Goal: Transaction & Acquisition: Subscribe to service/newsletter

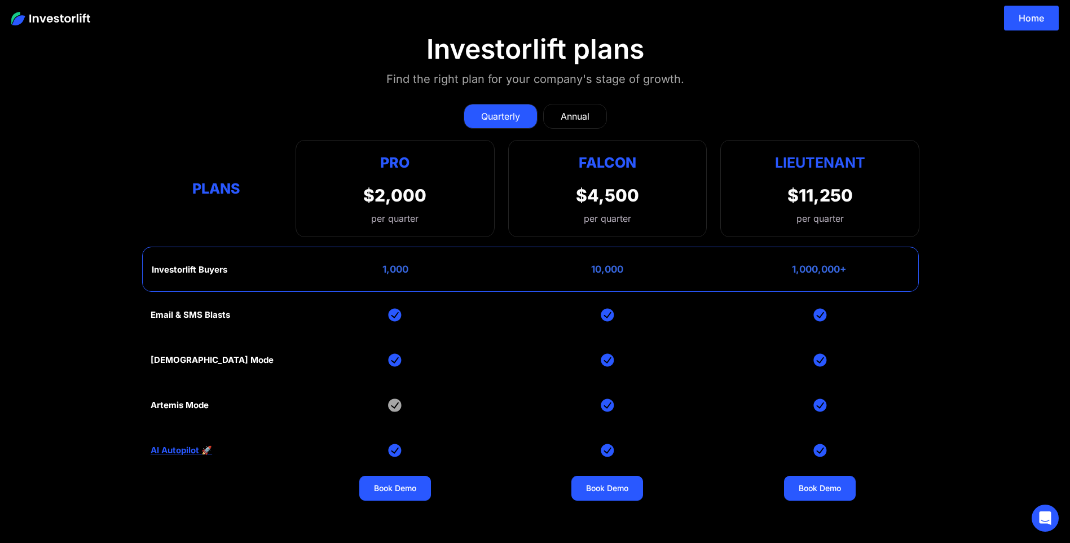
click at [183, 451] on link "AI Autopilot 🚀" at bounding box center [181, 450] width 61 height 10
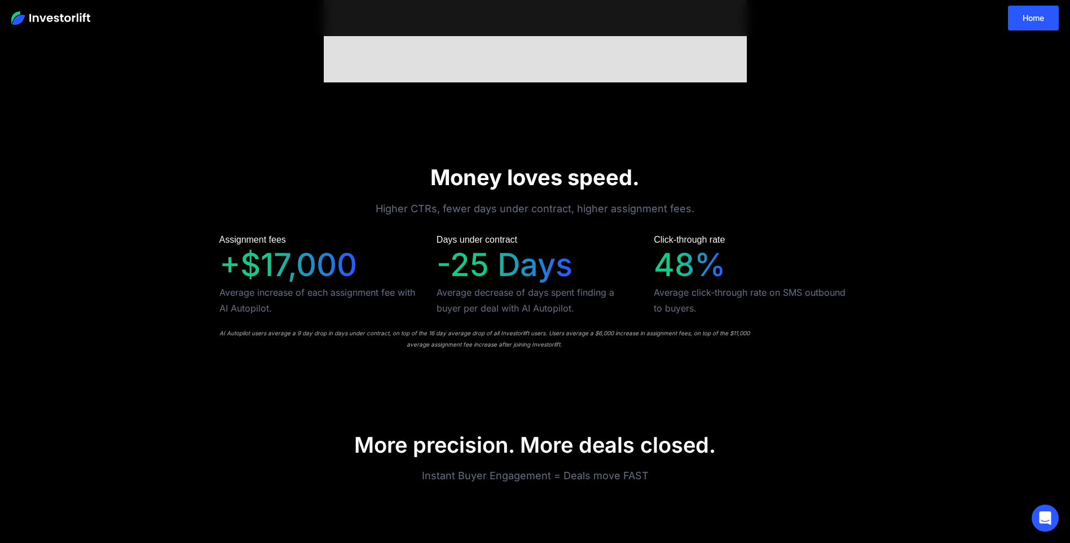
scroll to position [621, 0]
